Goal: Transaction & Acquisition: Purchase product/service

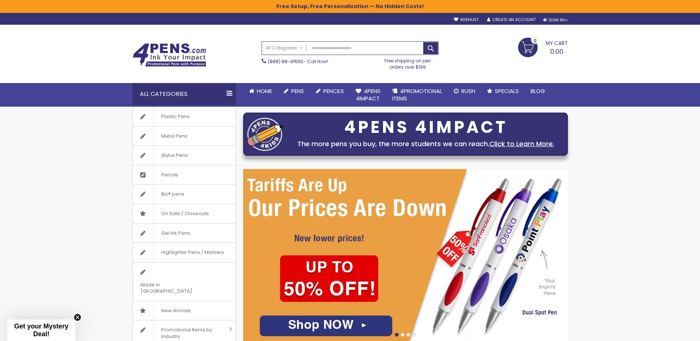
drag, startPoint x: 213, startPoint y: 161, endPoint x: 309, endPoint y: 131, distance: 100.5
click at [213, 161] on link "Stylus Pens" at bounding box center [184, 155] width 103 height 19
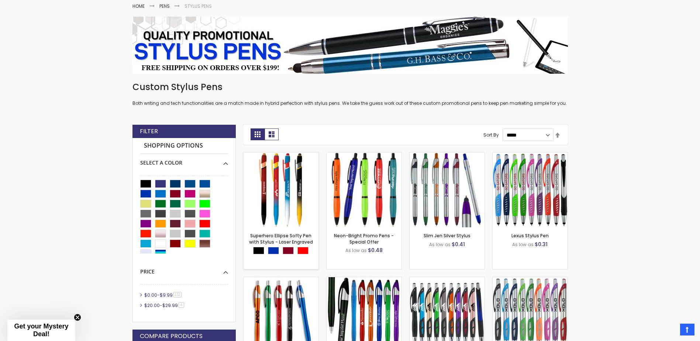
scroll to position [124, 0]
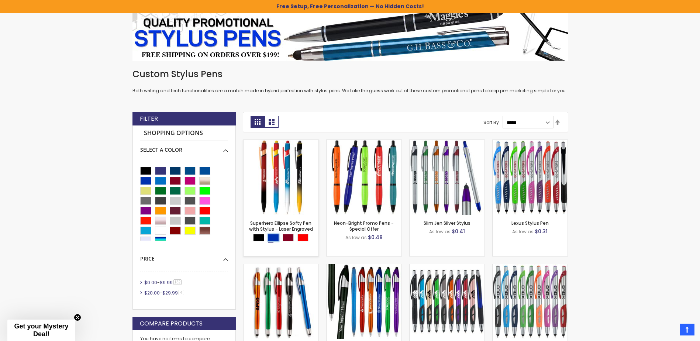
click at [272, 238] on div "Blue" at bounding box center [273, 237] width 11 height 7
click at [143, 179] on div "Blue" at bounding box center [145, 181] width 11 height 8
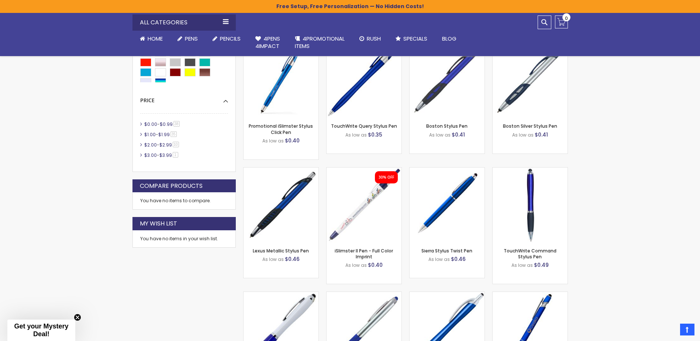
scroll to position [382, 0]
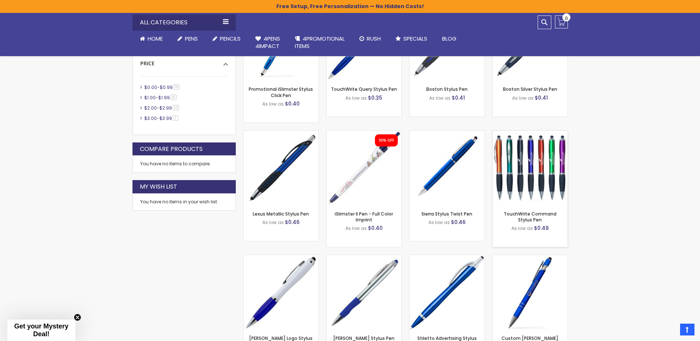
click at [537, 192] on div "- *** + Add to Cart" at bounding box center [530, 193] width 75 height 13
click at [535, 215] on link "TouchWrite Command Stylus Pen" at bounding box center [530, 217] width 53 height 12
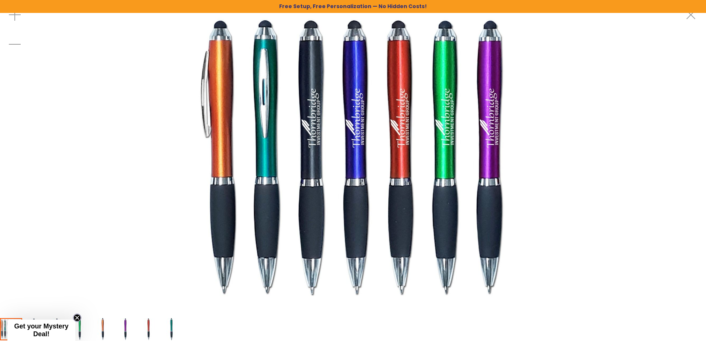
drag, startPoint x: 78, startPoint y: 318, endPoint x: 86, endPoint y: 308, distance: 12.3
click at [78, 317] on icon "Close teaser" at bounding box center [76, 317] width 7 height 7
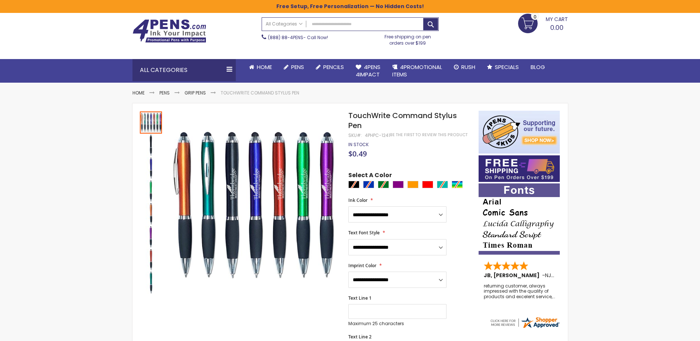
scroll to position [37, 0]
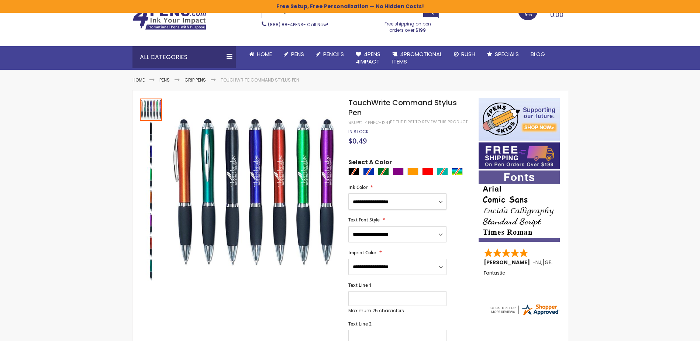
click at [405, 201] on select "**********" at bounding box center [398, 201] width 98 height 16
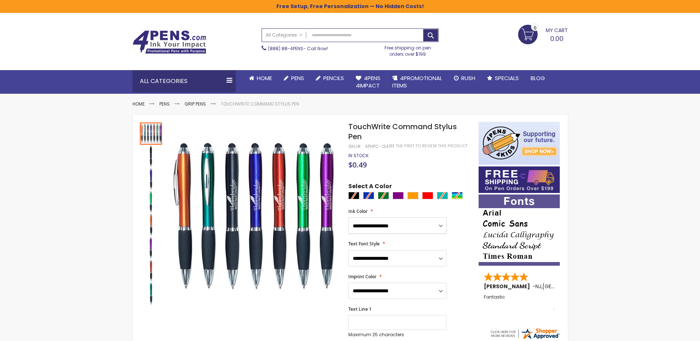
scroll to position [0, 0]
